Goal: Transaction & Acquisition: Purchase product/service

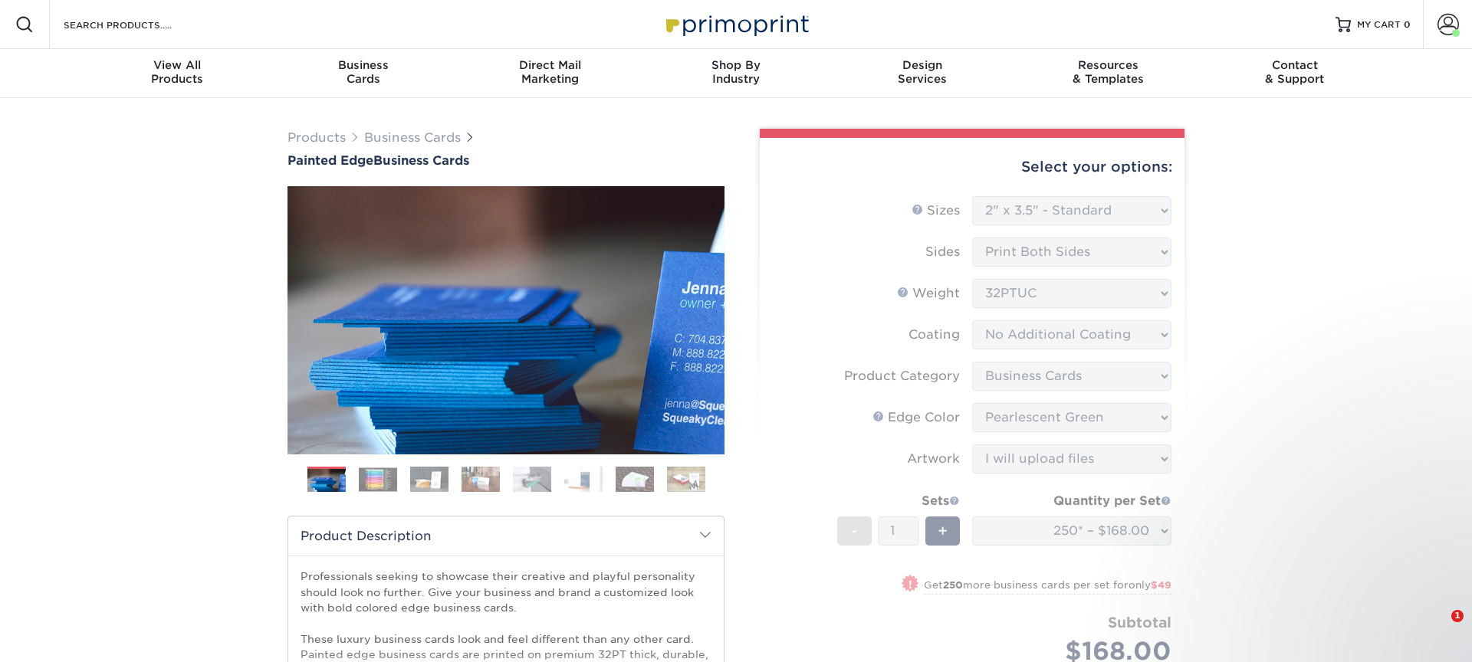
select select "2.00x3.50"
select select "3b5148f1-0588-4f88-a218-97bcfdce65c1"
select select "e42633f1-b123-4179-bb8a-cf3a693d9207"
select select "upload"
select select "b1d50ed3-fc81-464d-a1d8-d1915fbce704"
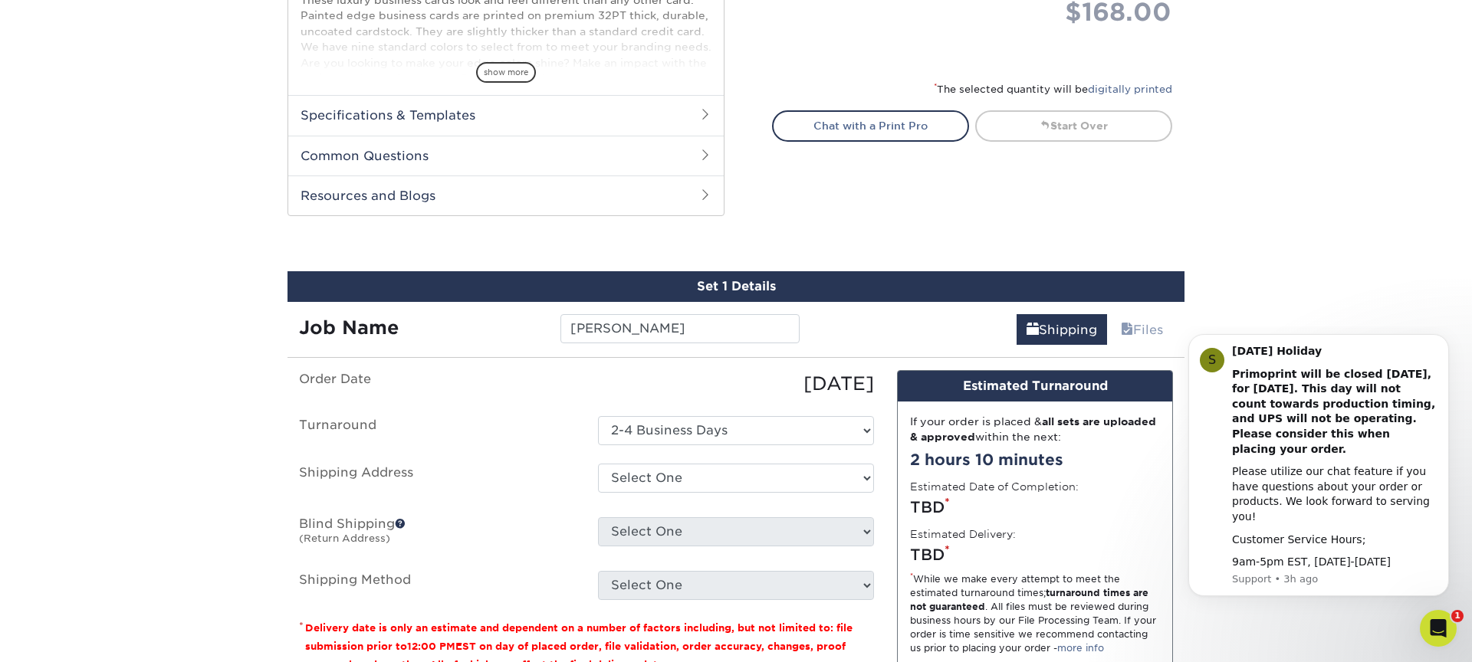
scroll to position [708, 0]
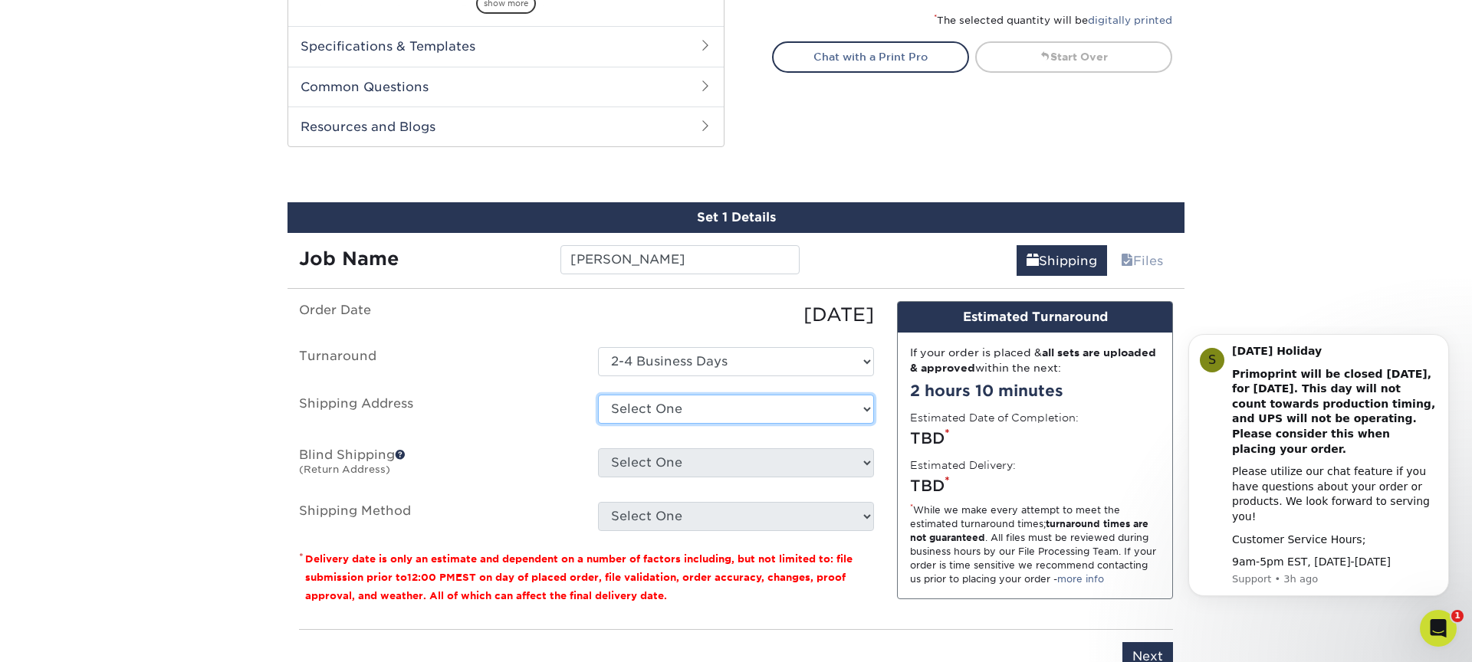
click at [661, 405] on select "Select One [STREET_ADDRESS] [STREET_ADDRESS] [STREET_ADDRESS] [STREET_ADDRESS][…" at bounding box center [736, 409] width 276 height 29
select select "75162"
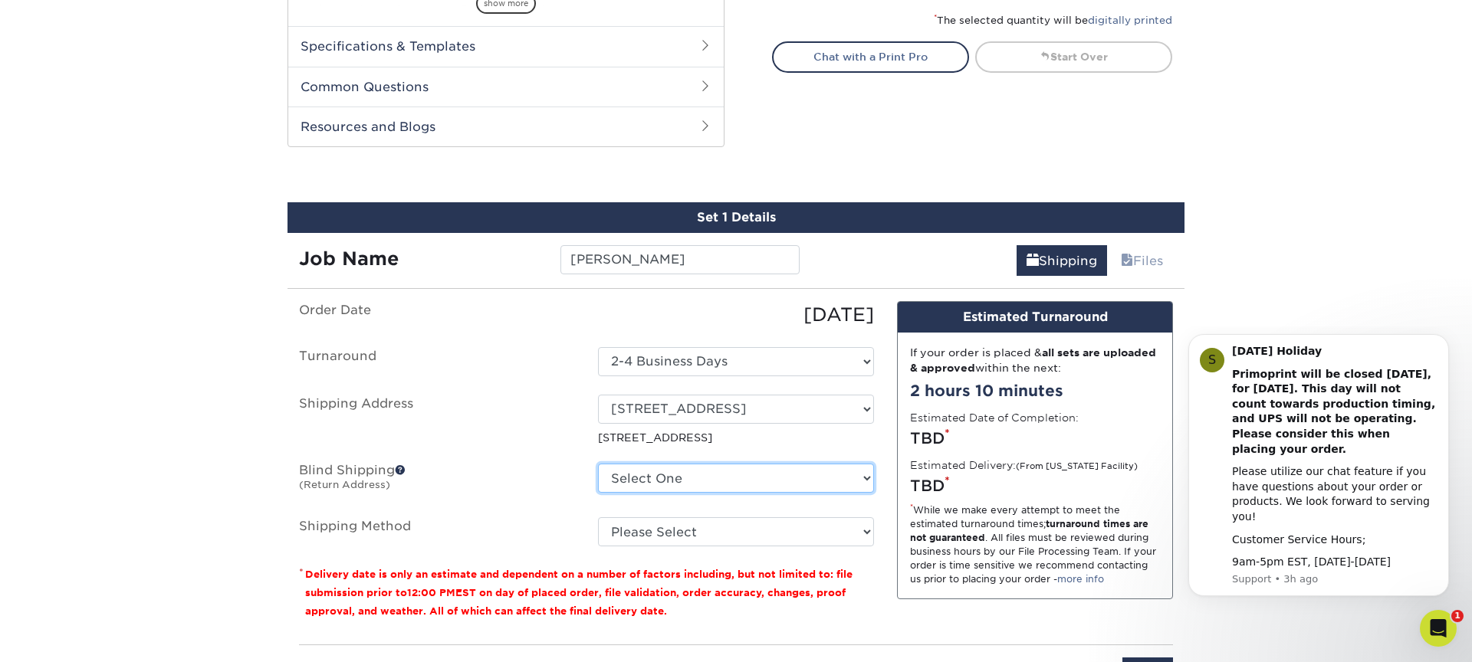
click at [675, 484] on select "Select One [STREET_ADDRESS] [STREET_ADDRESS] [STREET_ADDRESS] [STREET_ADDRESS][…" at bounding box center [736, 478] width 276 height 29
select select "75162"
click at [598, 464] on select "Select One [STREET_ADDRESS] [STREET_ADDRESS] [STREET_ADDRESS] [STREET_ADDRESS][…" at bounding box center [736, 478] width 276 height 29
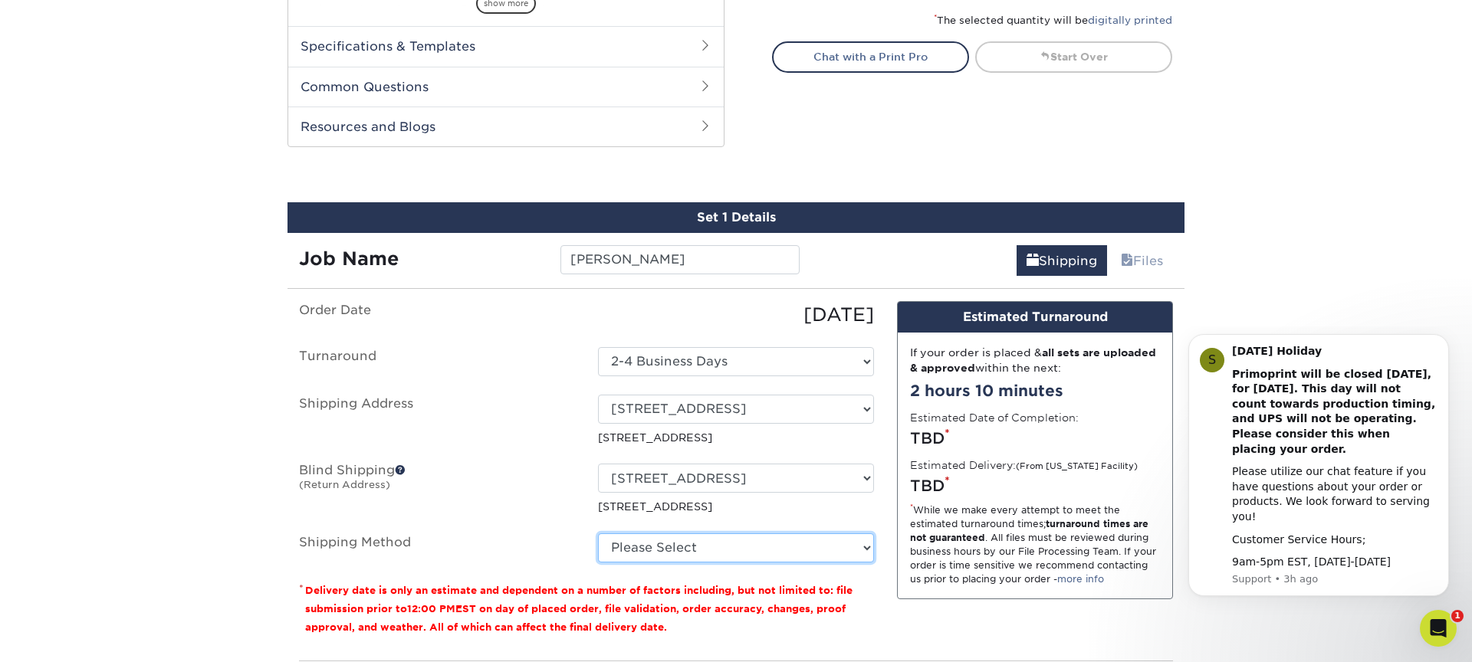
click at [688, 554] on select "Please Select Ground Shipping (+$7.84) 3 Day Shipping Service (+$15.33) 2 Day A…" at bounding box center [736, 547] width 276 height 29
select select "03"
click at [598, 533] on select "Please Select Ground Shipping (+$7.84) 3 Day Shipping Service (+$15.33) 2 Day A…" at bounding box center [736, 547] width 276 height 29
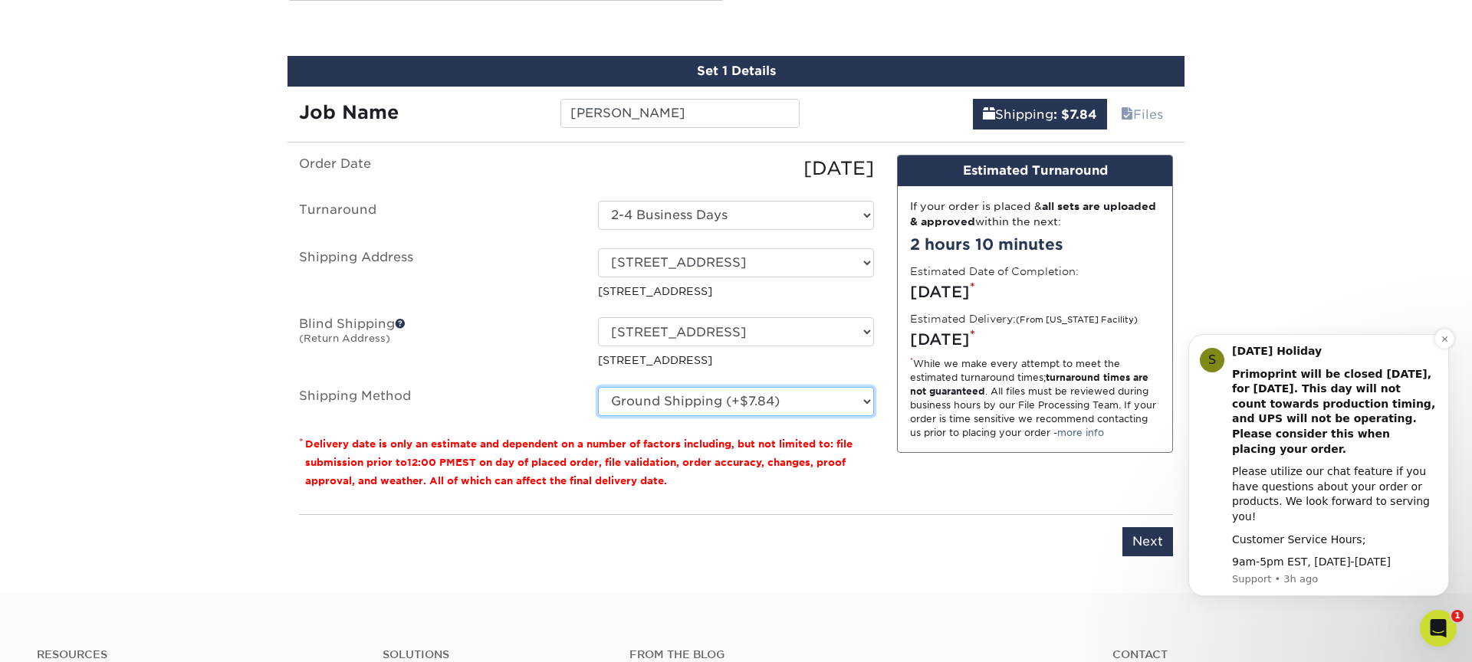
scroll to position [866, 0]
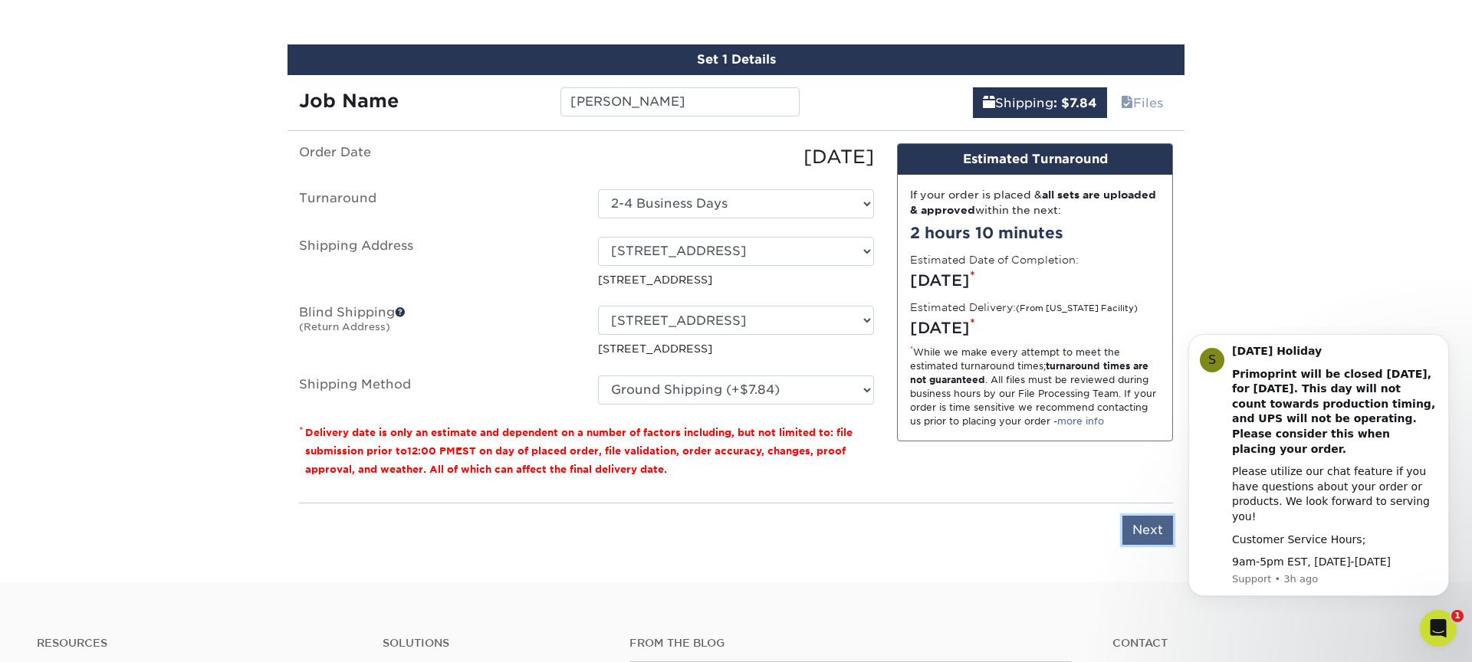
click at [1148, 530] on input "Next" at bounding box center [1147, 530] width 51 height 29
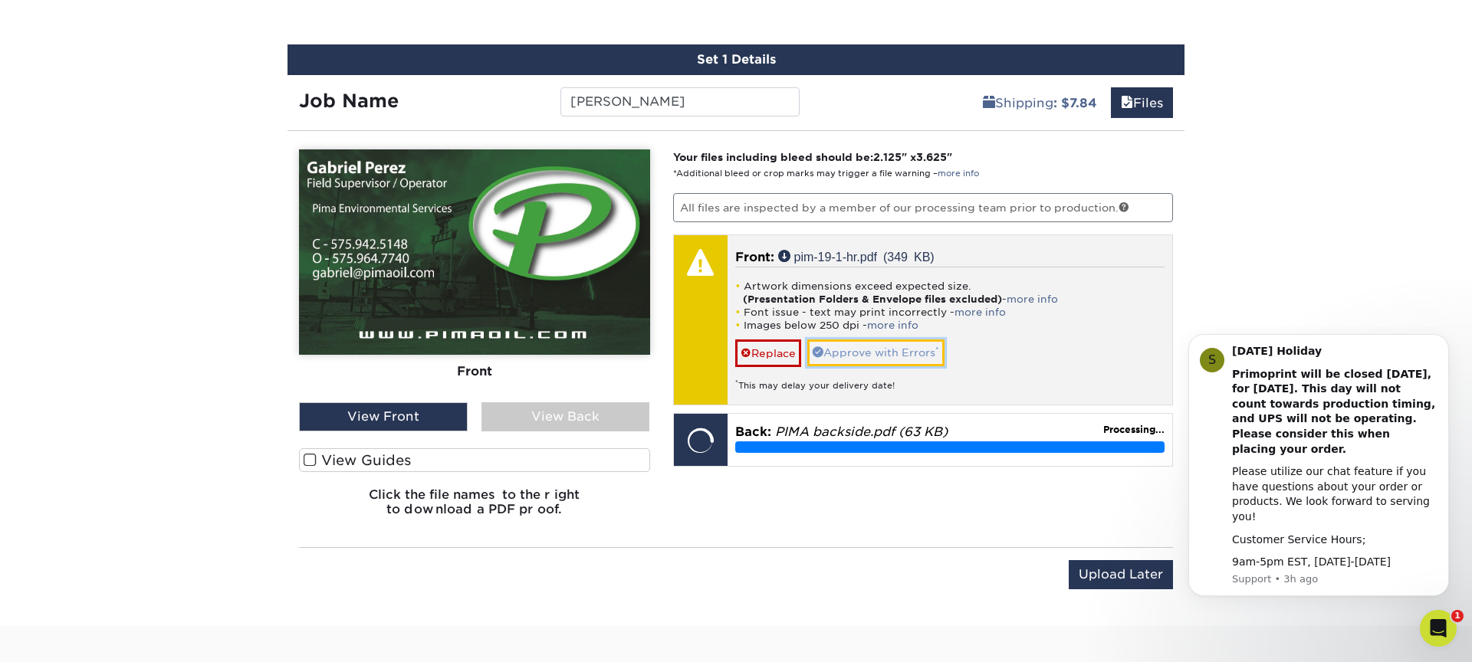
click at [874, 352] on link "Approve with Errors *" at bounding box center [875, 353] width 137 height 26
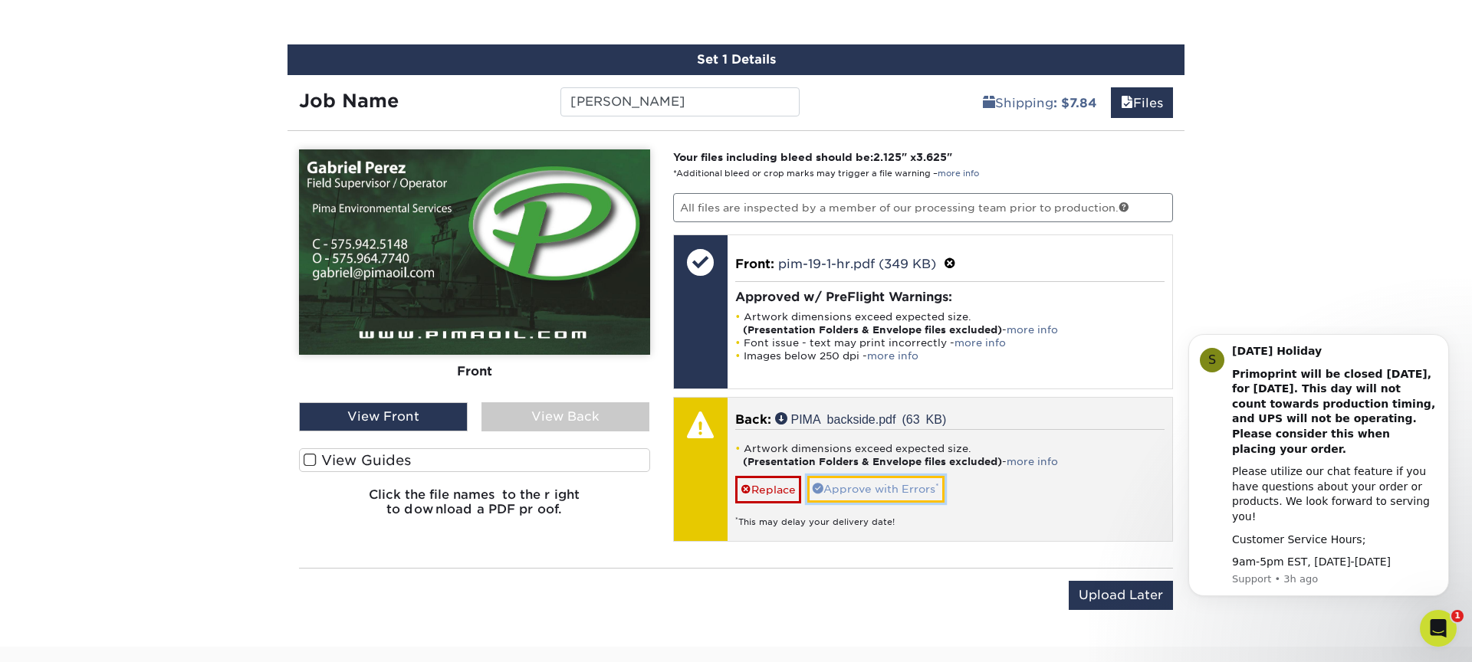
click at [886, 489] on link "Approve with Errors *" at bounding box center [875, 489] width 137 height 26
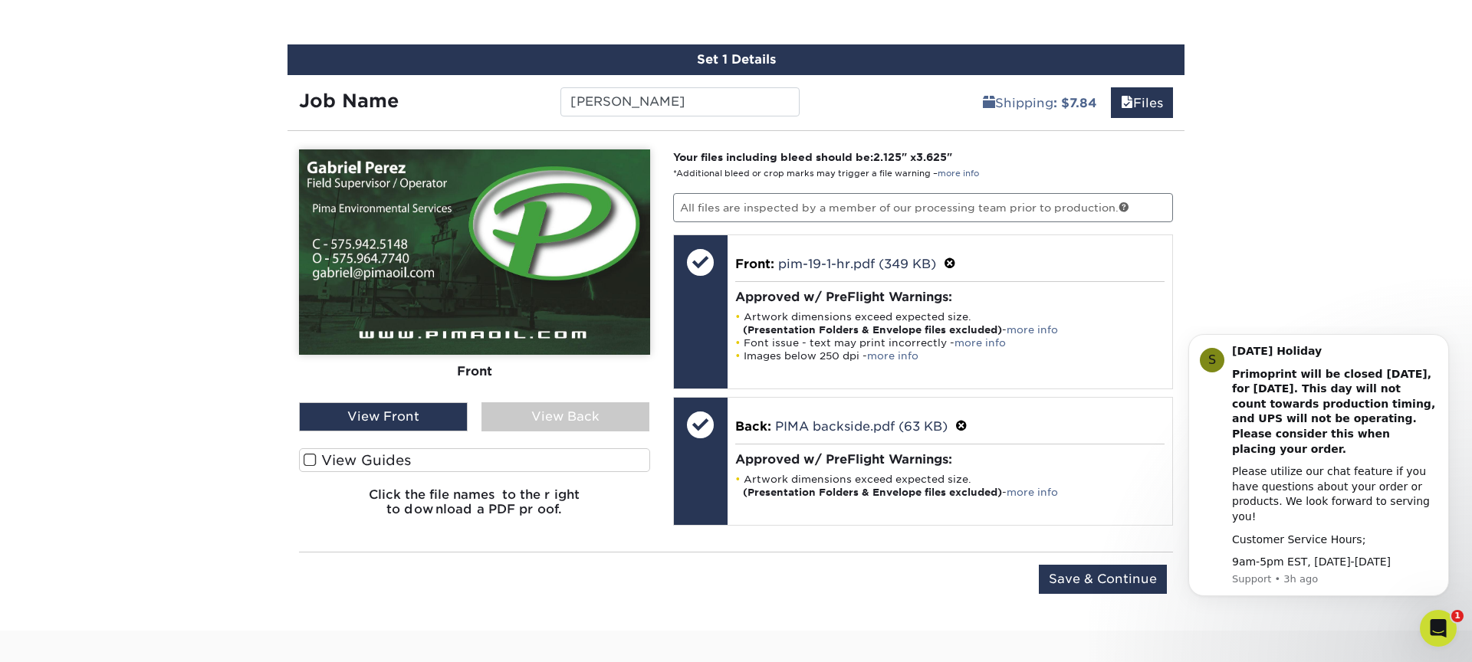
click at [566, 414] on div "View Back" at bounding box center [565, 416] width 169 height 29
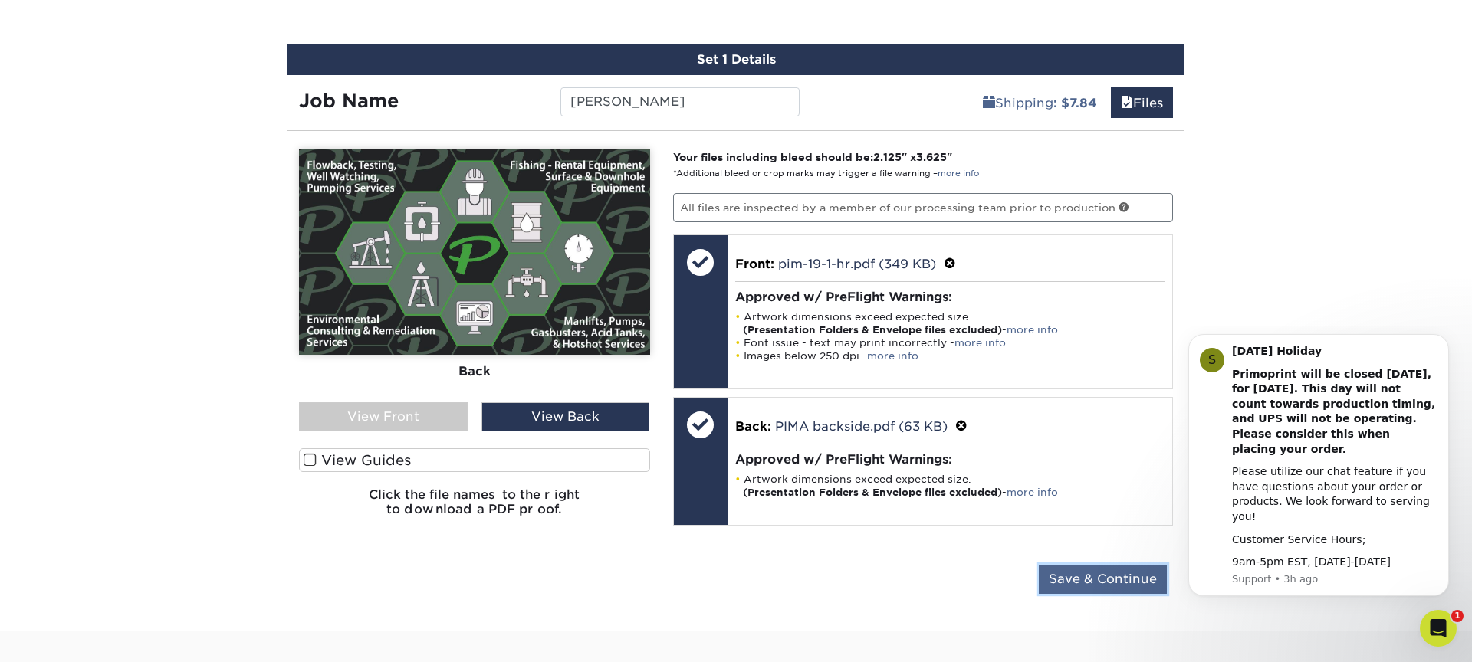
click at [1088, 578] on input "Save & Continue" at bounding box center [1103, 579] width 128 height 29
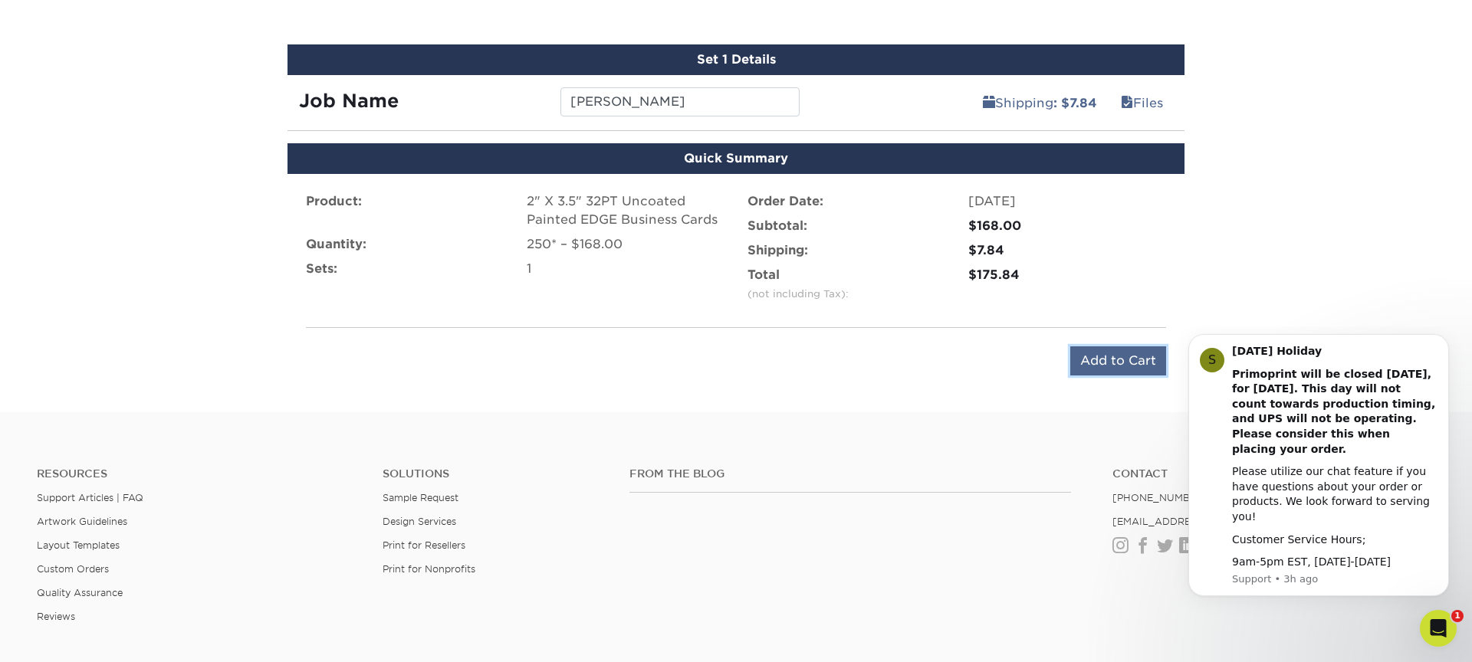
click at [1117, 359] on input "Add to Cart" at bounding box center [1118, 360] width 96 height 29
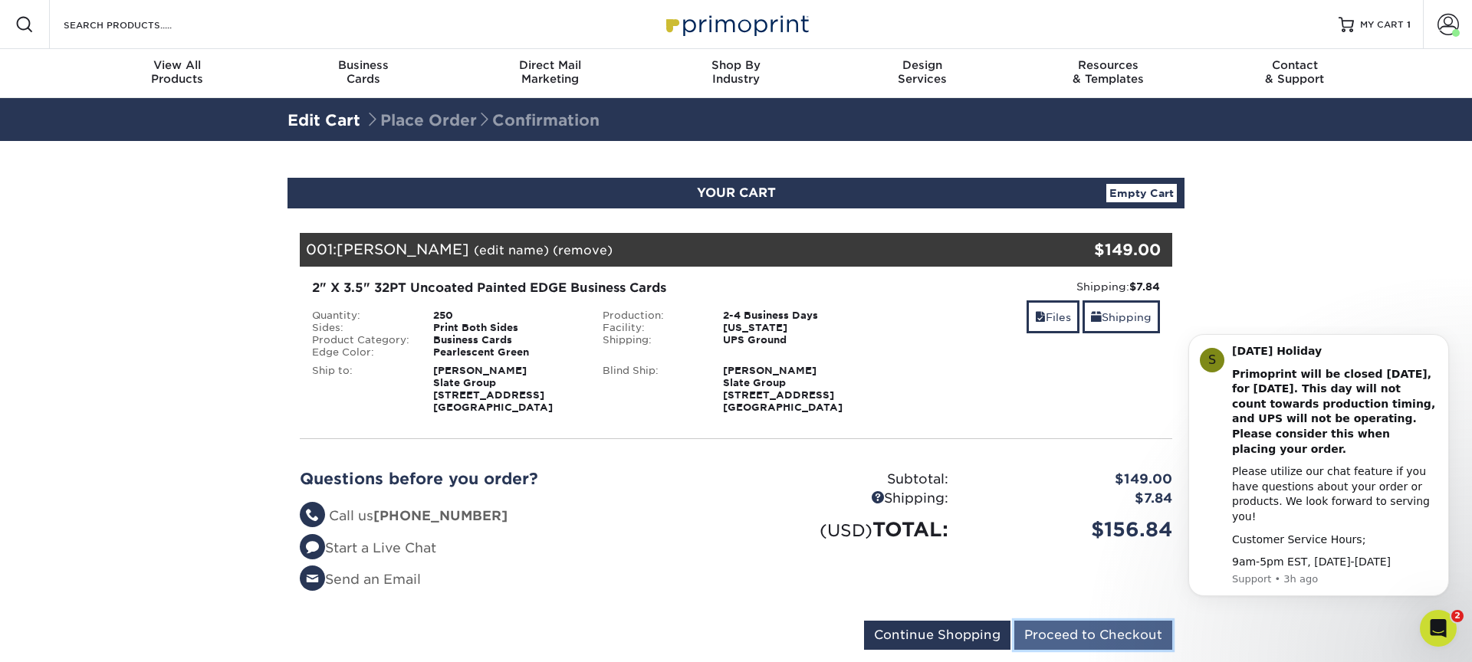
click at [1079, 630] on input "Proceed to Checkout" at bounding box center [1093, 635] width 158 height 29
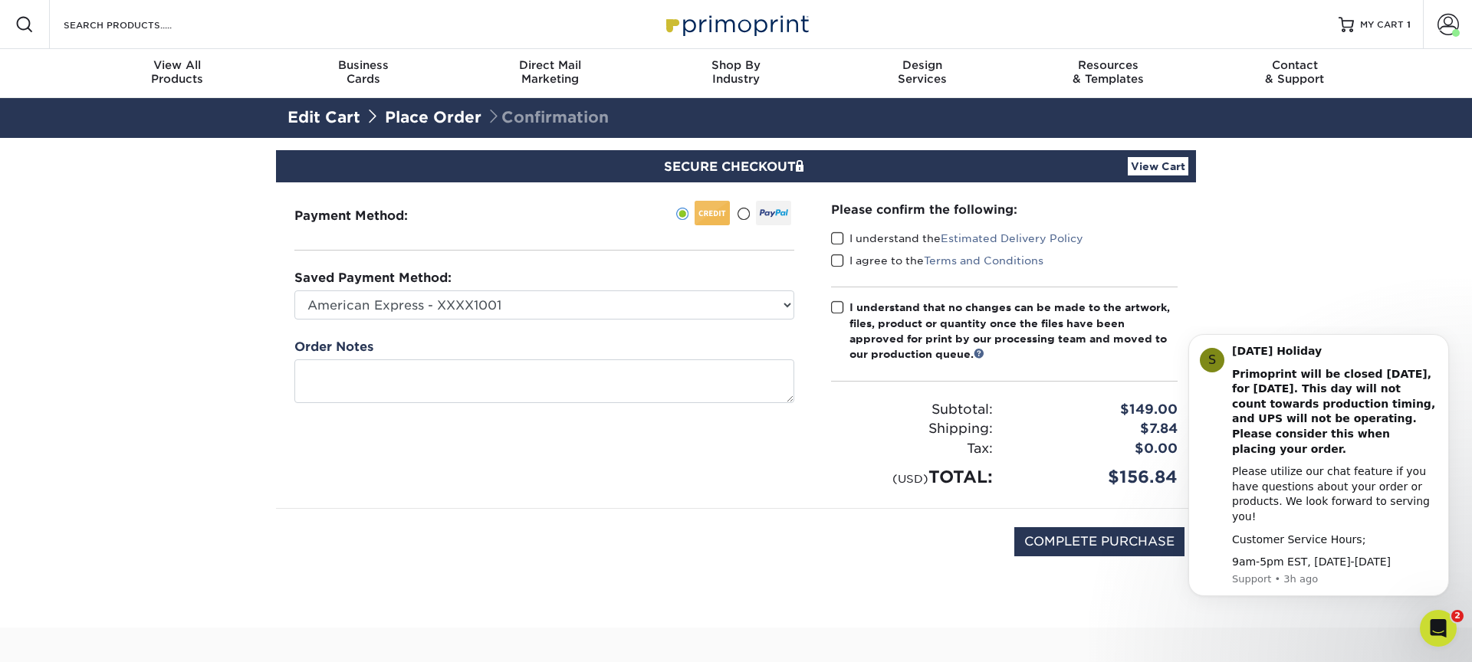
click at [842, 241] on span at bounding box center [837, 238] width 13 height 15
click at [0, 0] on input "I understand the Estimated Delivery Policy" at bounding box center [0, 0] width 0 height 0
click at [840, 257] on span at bounding box center [837, 261] width 13 height 15
click at [0, 0] on input "I agree to the Terms and Conditions" at bounding box center [0, 0] width 0 height 0
click at [838, 300] on span at bounding box center [837, 307] width 13 height 15
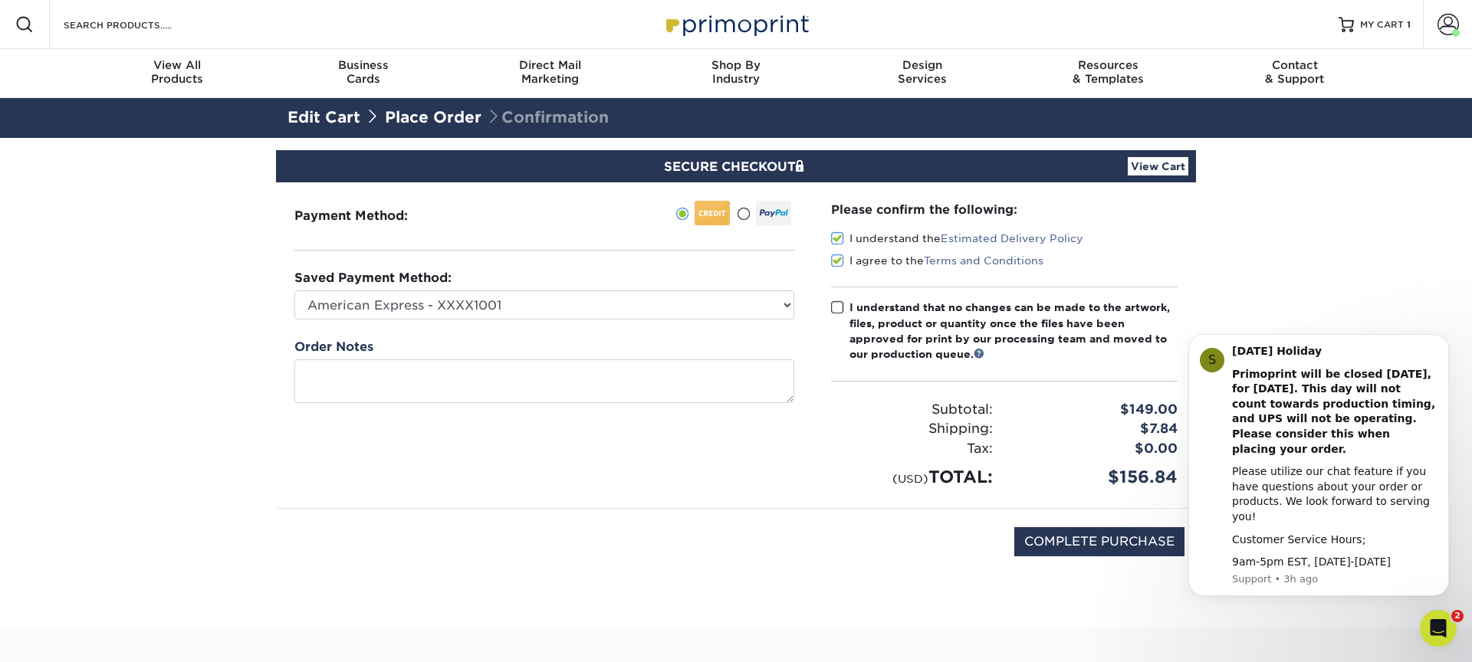
click at [0, 0] on input "I understand that no changes can be made to the artwork, files, product or quan…" at bounding box center [0, 0] width 0 height 0
click at [1141, 545] on input "COMPLETE PURCHASE" at bounding box center [1099, 541] width 170 height 29
type input "PROCESSING, PLEASE WAIT..."
